Goal: Task Accomplishment & Management: Manage account settings

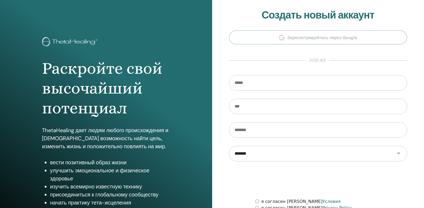
type input "**********"
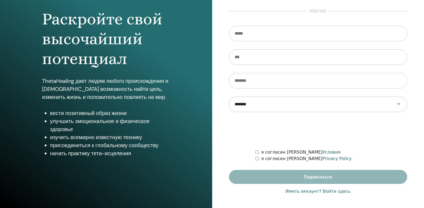
click at [332, 193] on link "Иметь аккаунт? Войти здесь" at bounding box center [318, 191] width 65 height 6
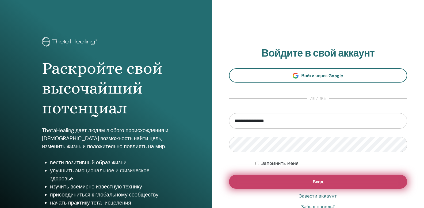
click at [329, 184] on button "Вход" at bounding box center [318, 181] width 178 height 14
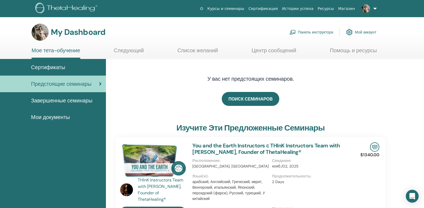
click at [312, 30] on link "Панель инструктора" at bounding box center [312, 32] width 44 height 12
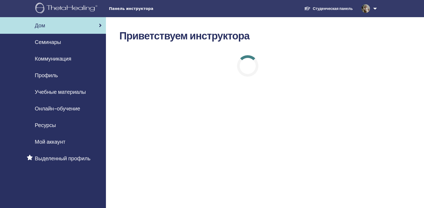
click at [59, 47] on link "Семинары" at bounding box center [53, 42] width 106 height 17
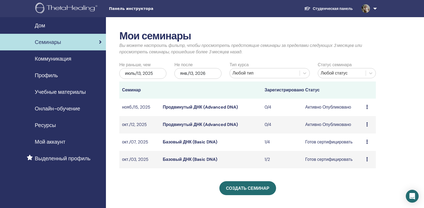
click at [227, 123] on link "Продвинутый ДНК (Advanced DNA)" at bounding box center [200, 124] width 75 height 6
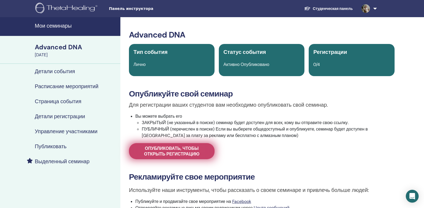
click at [195, 151] on span "Опубликовать, чтобы открыть регистрацию" at bounding box center [172, 150] width 72 height 11
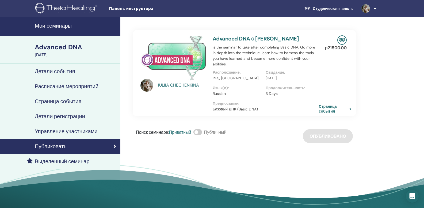
click at [197, 133] on span at bounding box center [197, 132] width 9 height 6
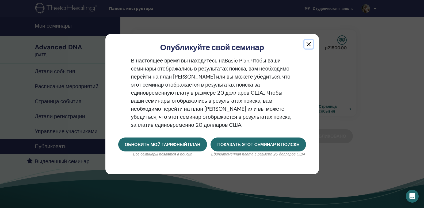
click at [310, 42] on button "button" at bounding box center [309, 44] width 9 height 9
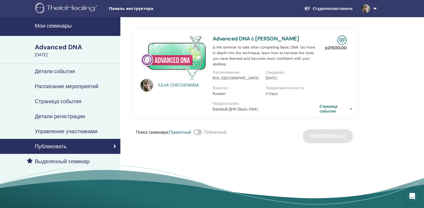
click at [325, 108] on link "Страница события" at bounding box center [337, 109] width 35 height 10
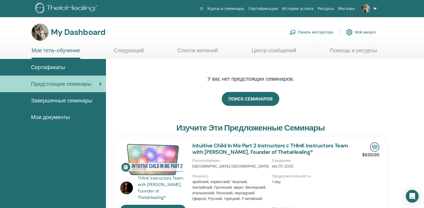
click at [315, 29] on link "Панель инструктора" at bounding box center [312, 32] width 44 height 12
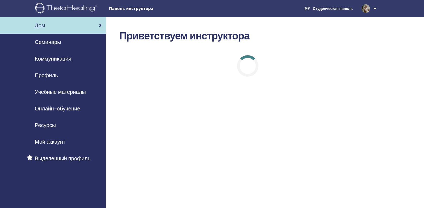
click at [70, 47] on link "Семинары" at bounding box center [53, 42] width 106 height 17
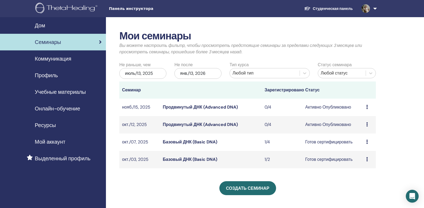
click at [222, 105] on link "Продвинутый ДНК (Advanced DNA)" at bounding box center [200, 107] width 75 height 6
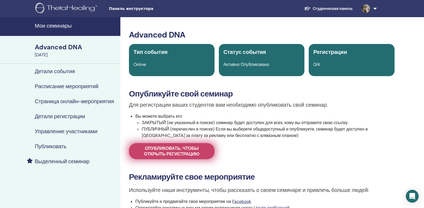
click at [197, 148] on span "Опубликовать, чтобы открыть регистрацию" at bounding box center [172, 150] width 72 height 11
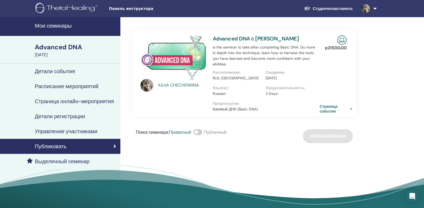
click at [332, 112] on link "Страница события" at bounding box center [337, 109] width 35 height 10
